Goal: Task Accomplishment & Management: Manage account settings

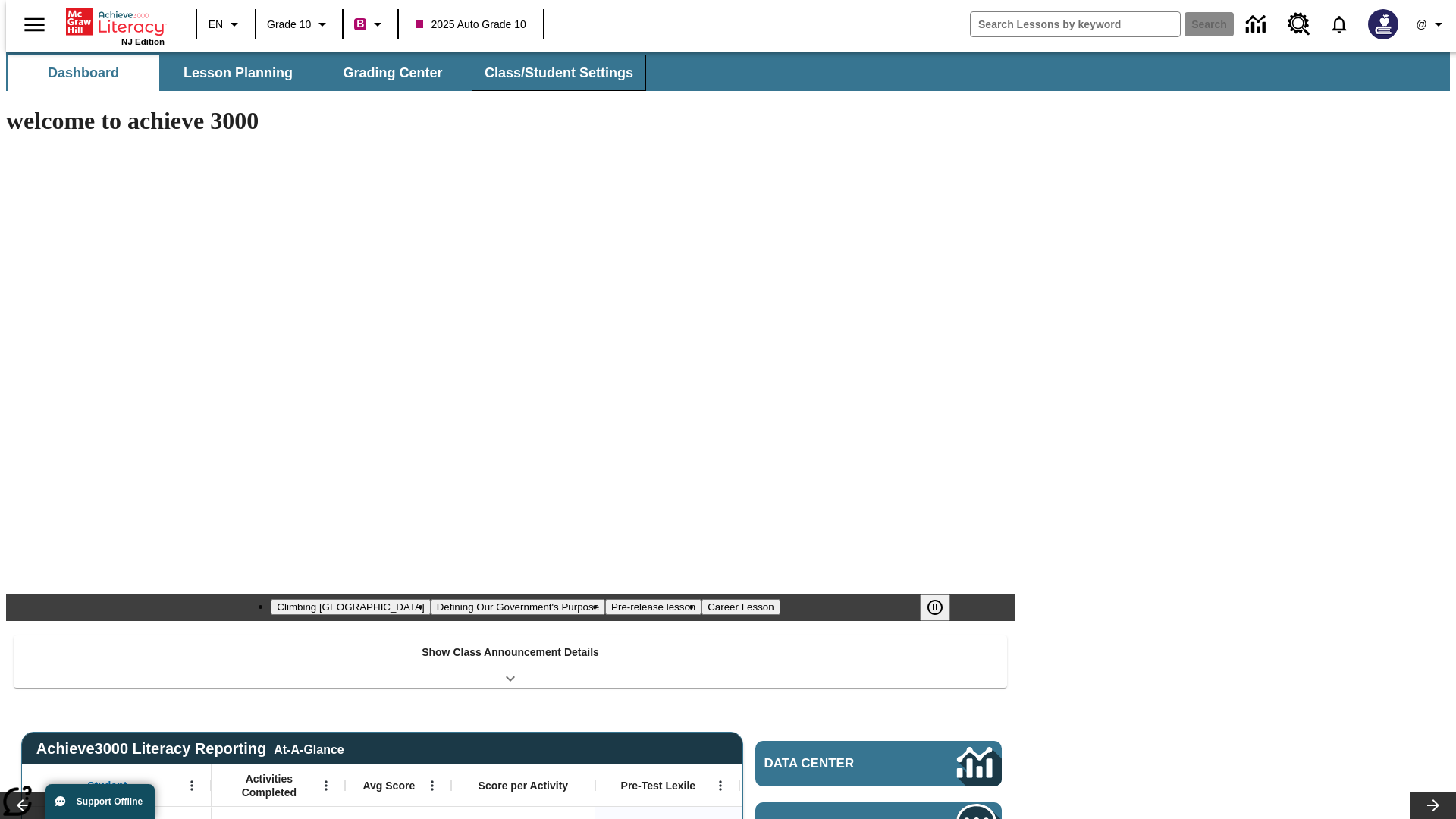
click at [551, 73] on button "Class/Student Settings" at bounding box center [559, 73] width 174 height 36
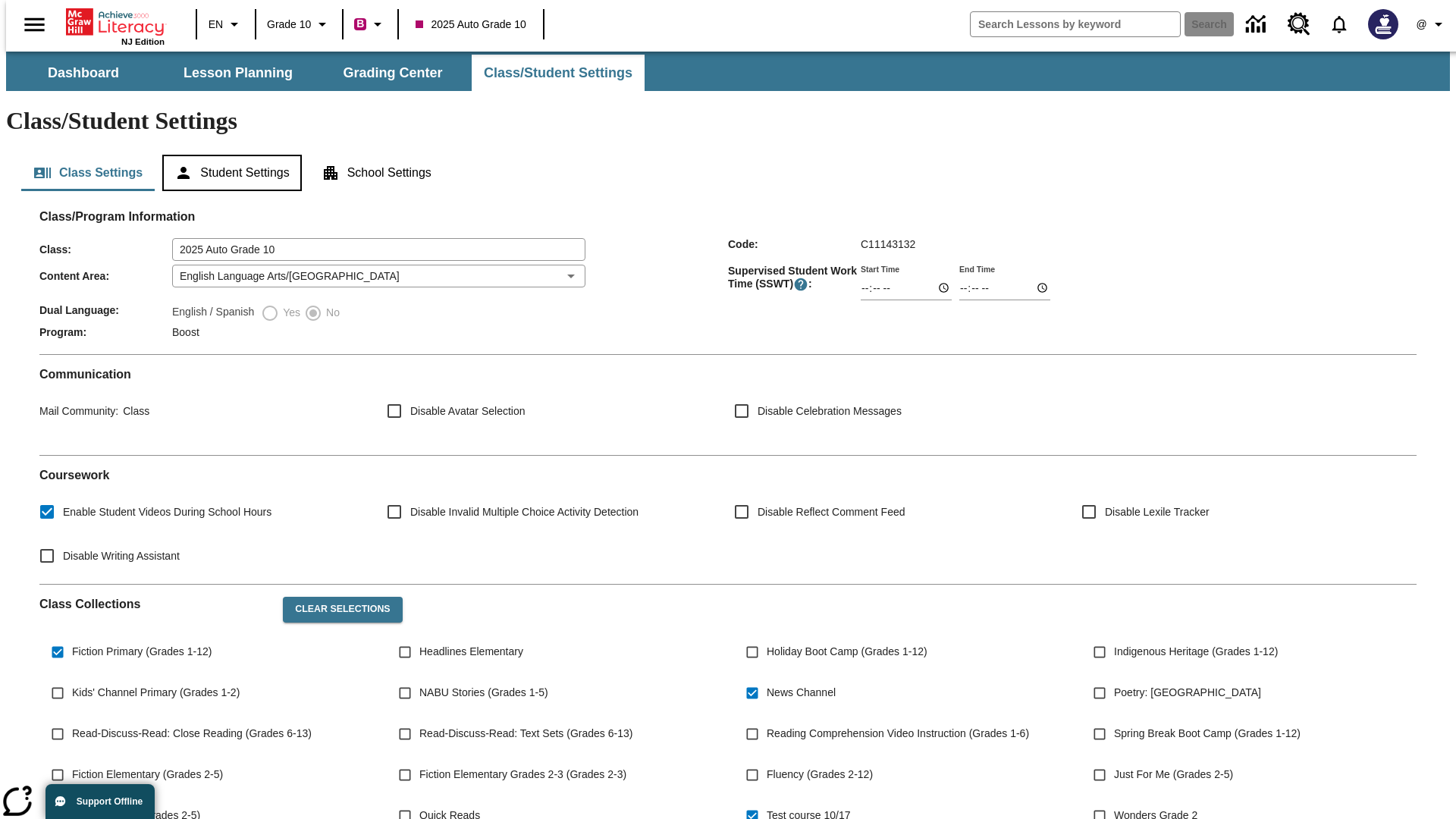
click at [229, 155] on button "Student Settings" at bounding box center [231, 173] width 138 height 36
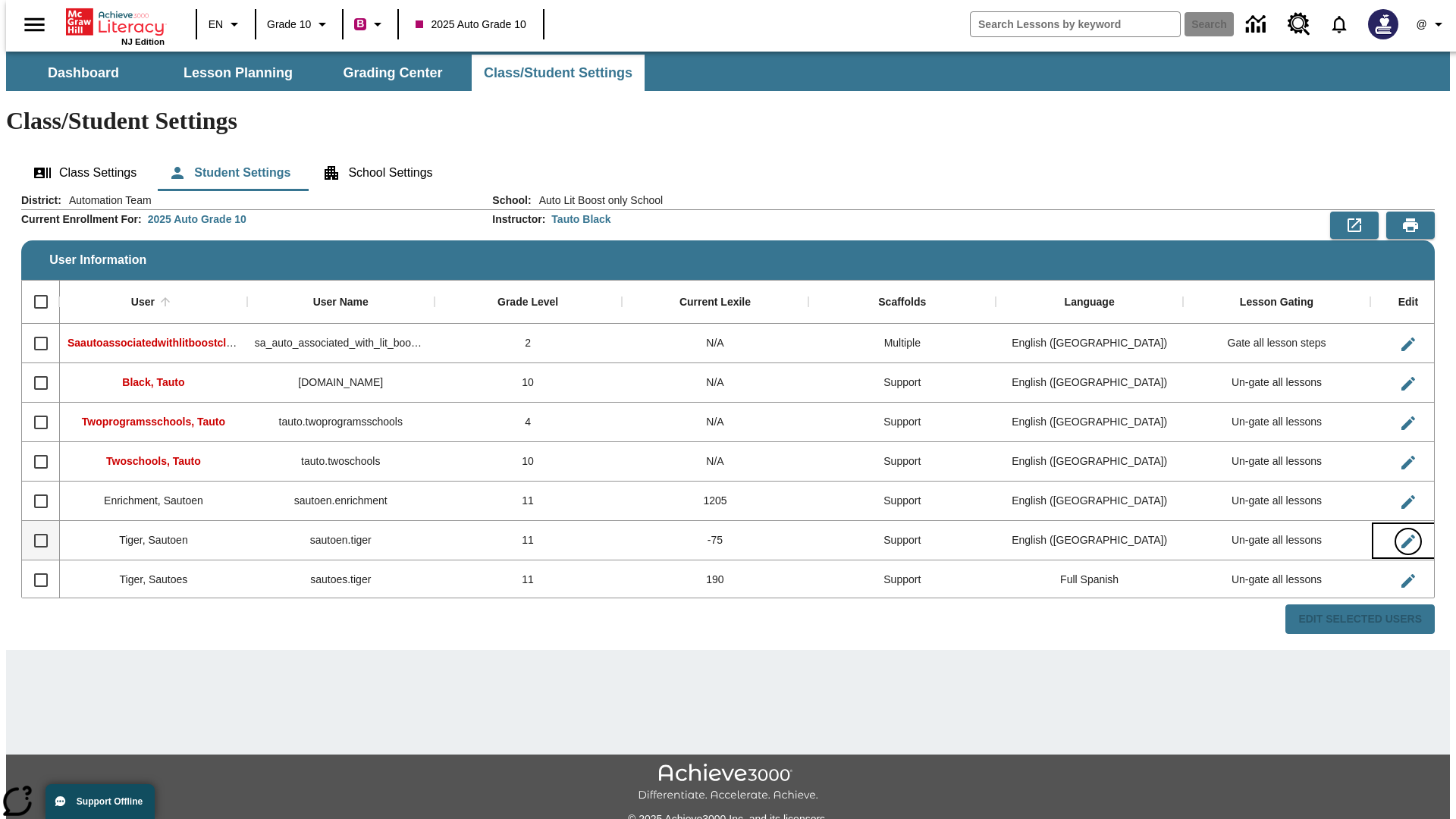
click at [1401, 535] on icon "Edit User" at bounding box center [1408, 541] width 13 height 13
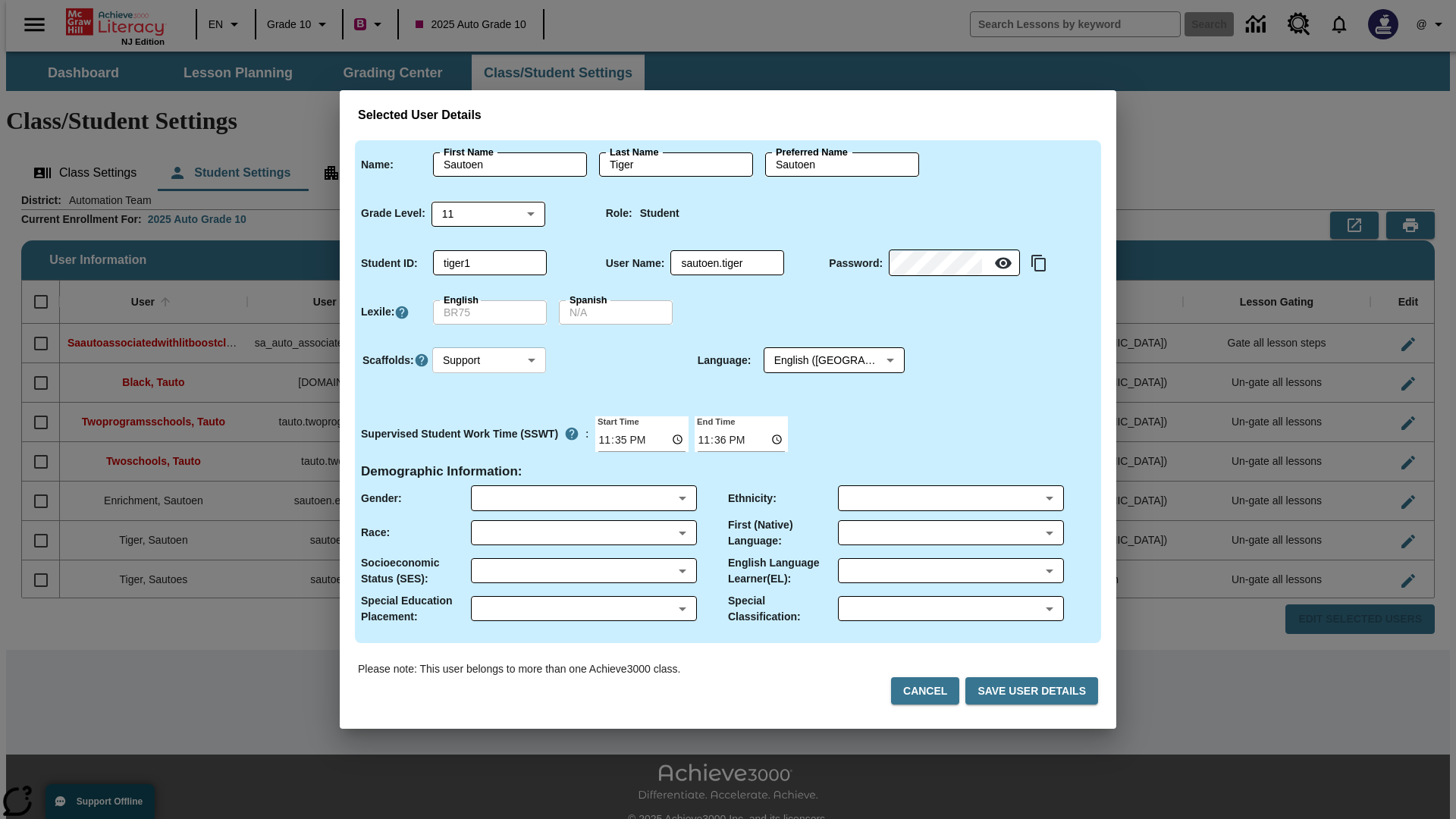
click at [489, 360] on body "Skip to main content NJ Edition EN Grade 10 B 2025 Auto Grade 10 Search 0 @ Das…" at bounding box center [728, 452] width 1444 height 801
click at [489, 416] on li "Support" at bounding box center [489, 417] width 114 height 25
click at [820, 360] on body "Skip to main content NJ Edition EN Grade 10 B 2025 Auto Grade 10 Search 0 @ Das…" at bounding box center [728, 452] width 1444 height 801
click at [489, 360] on body "Skip to main content NJ Edition EN Grade 10 B 2025 Auto Grade 10 Search 0 @ Das…" at bounding box center [728, 452] width 1444 height 801
click at [489, 442] on li "Enrichment" at bounding box center [489, 442] width 114 height 25
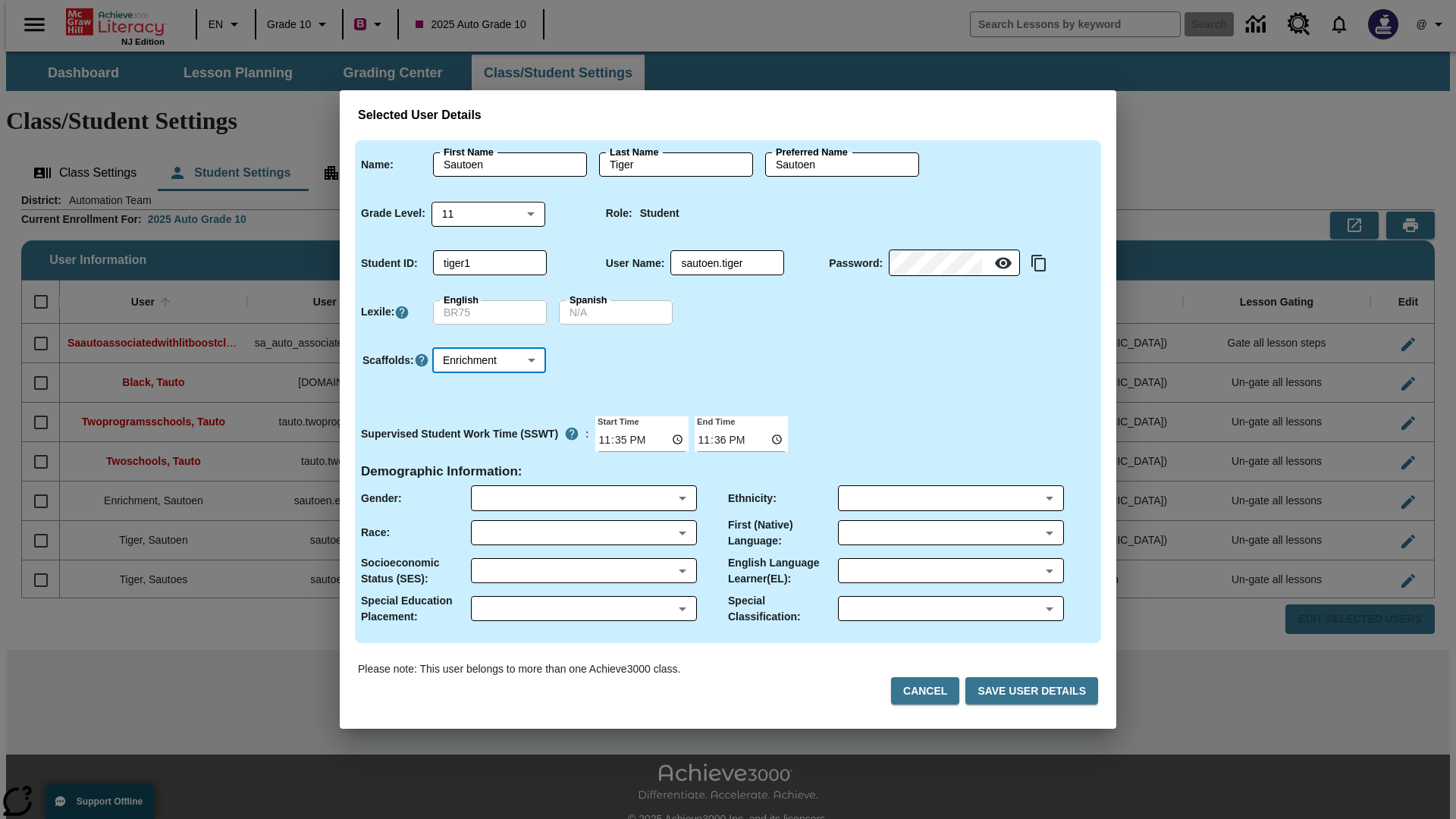
click at [489, 360] on body "Skip to main content NJ Edition EN Grade 10 B 2025 Auto Grade 10 Search 0 @ Das…" at bounding box center [728, 452] width 1444 height 801
click at [489, 392] on li "Standard" at bounding box center [489, 392] width 114 height 25
type input "0"
